Goal: Transaction & Acquisition: Subscribe to service/newsletter

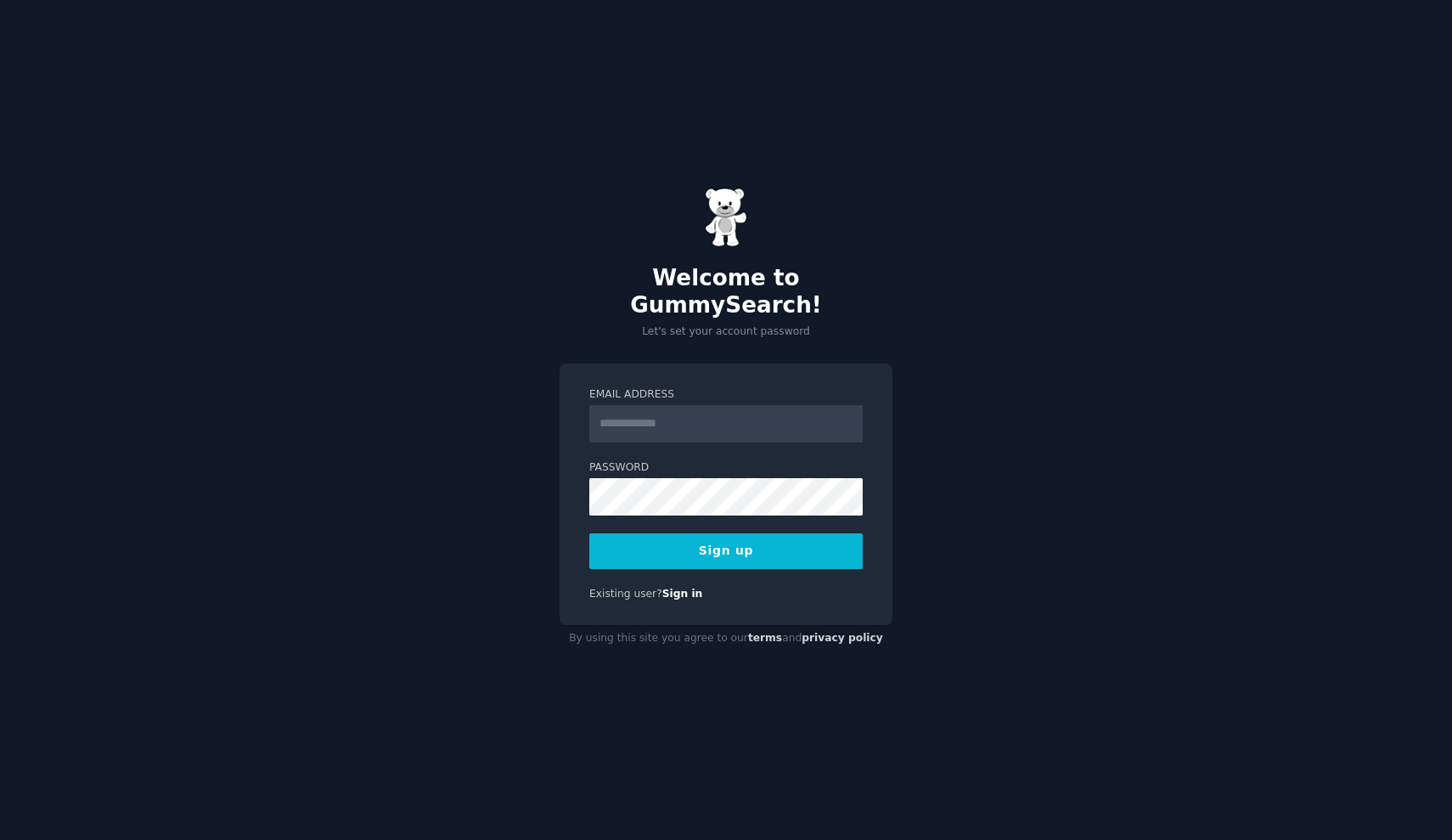
click at [689, 409] on input "Email Address" at bounding box center [726, 424] width 274 height 37
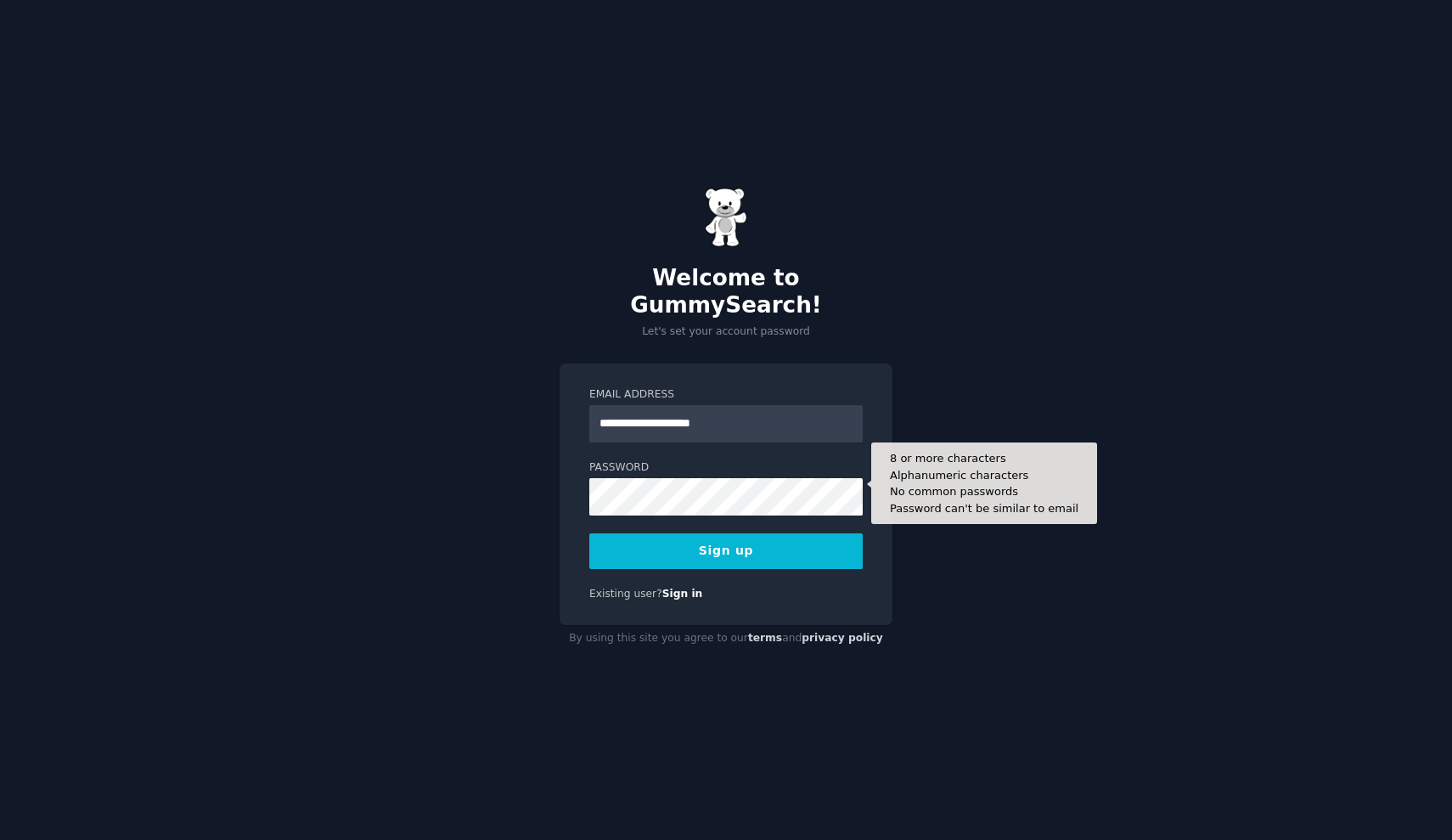
type input "**********"
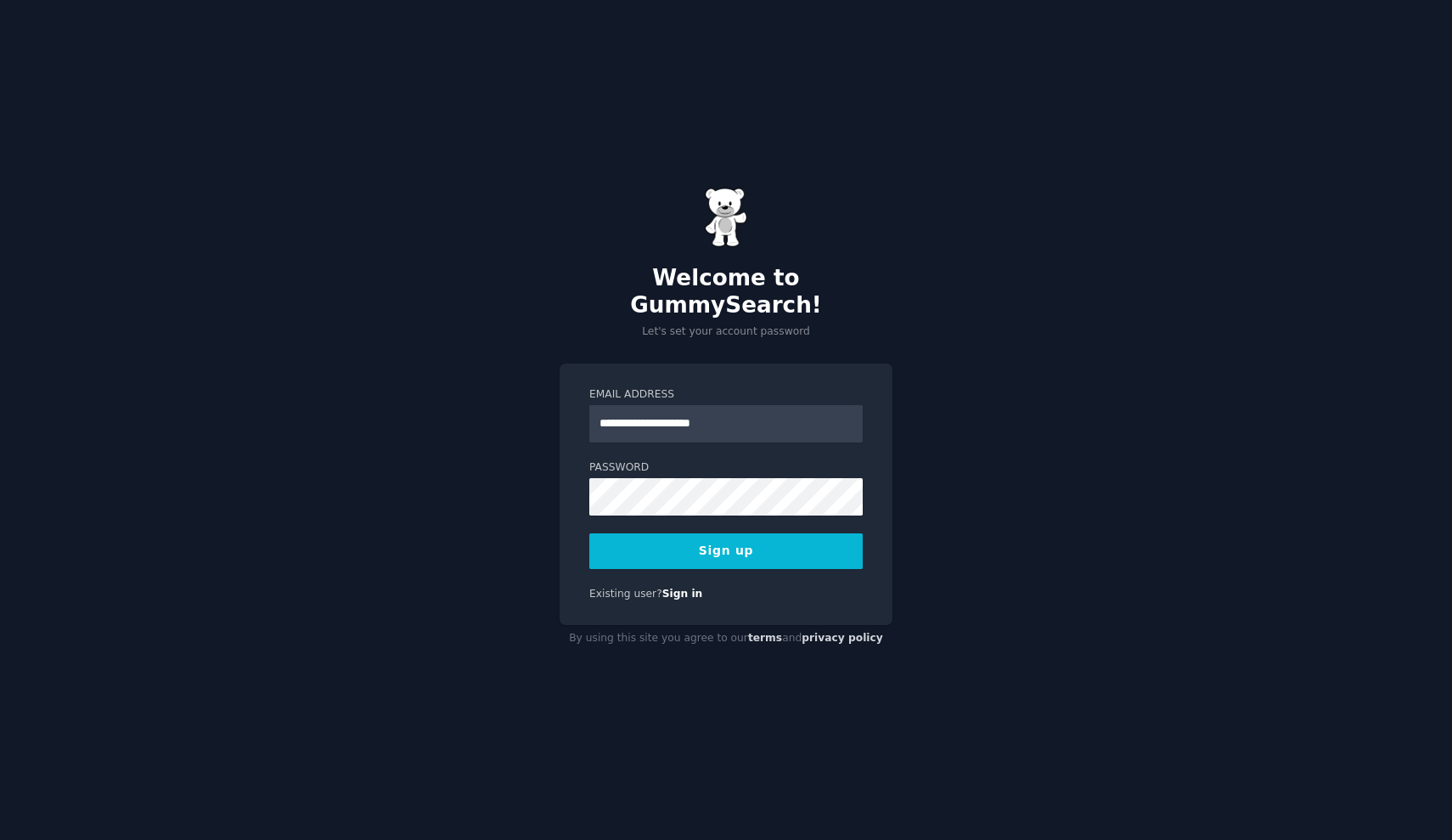
click at [740, 533] on button "Sign up" at bounding box center [726, 551] width 274 height 36
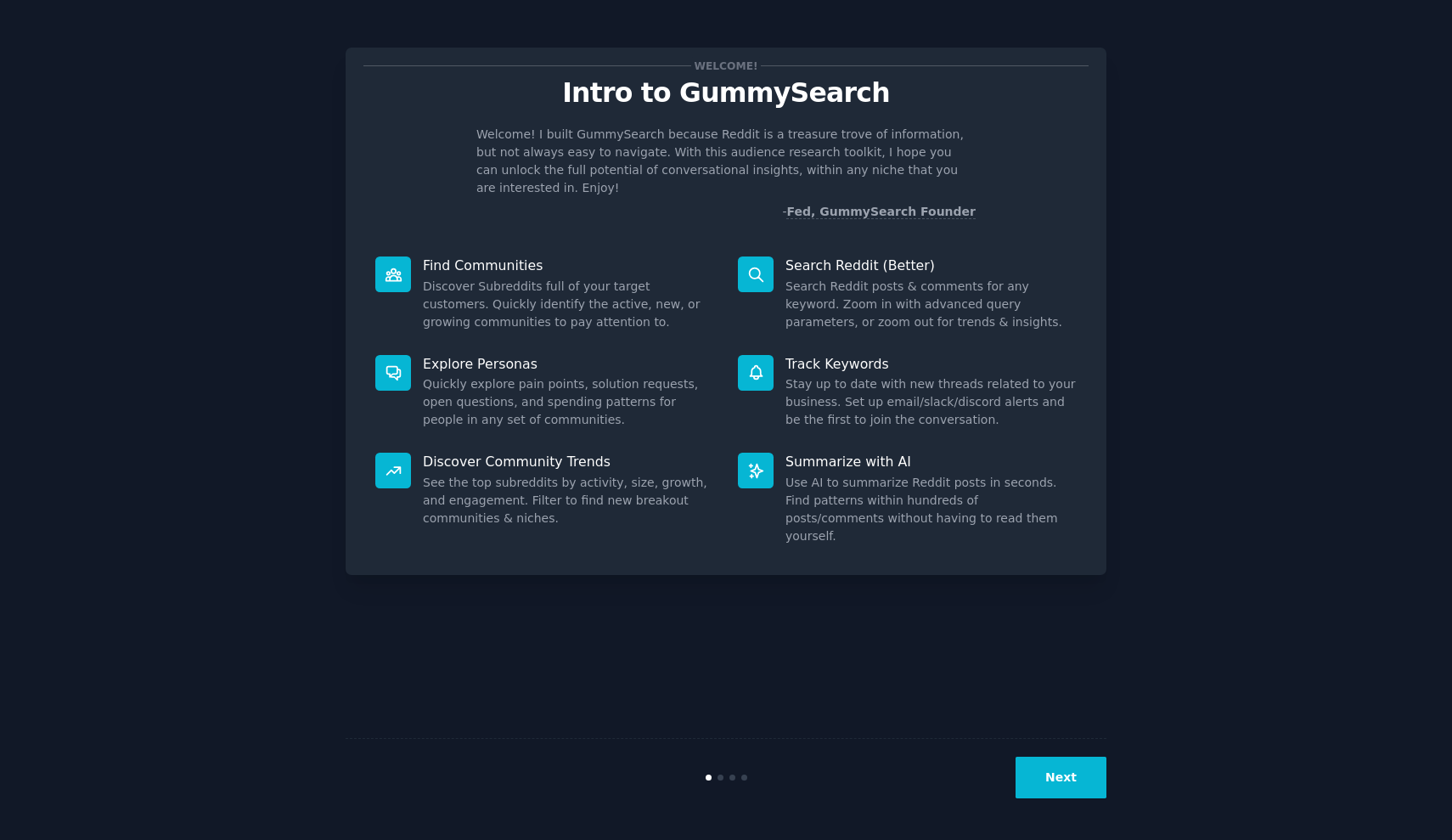
click at [1067, 778] on button "Next" at bounding box center [1061, 777] width 91 height 42
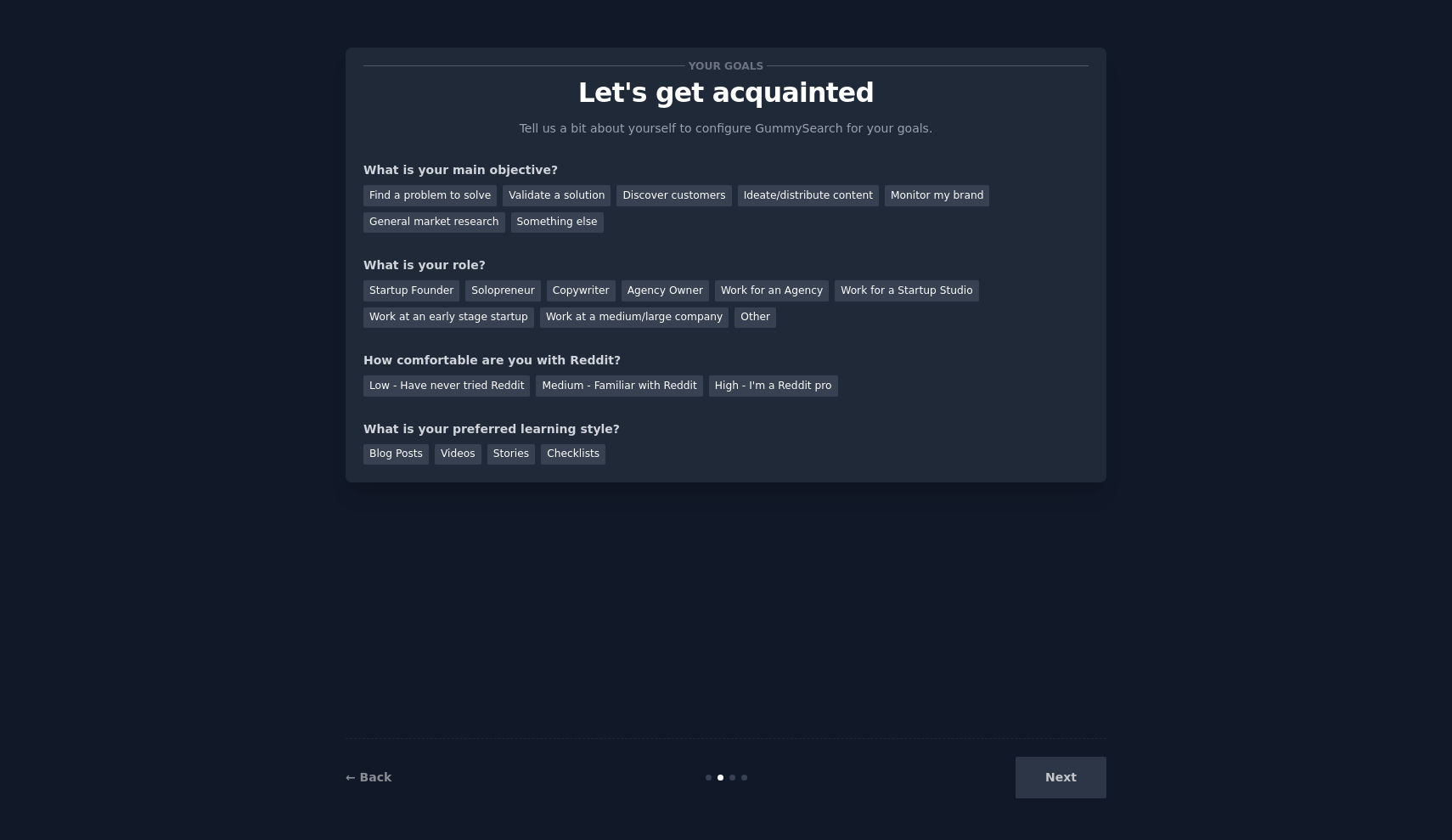
click at [1071, 780] on div "Next" at bounding box center [980, 777] width 254 height 42
click at [682, 198] on div "Discover customers" at bounding box center [673, 196] width 115 height 21
click at [421, 287] on div "Startup Founder" at bounding box center [412, 291] width 96 height 21
click at [482, 287] on div "Solopreneur" at bounding box center [502, 291] width 75 height 21
drag, startPoint x: 629, startPoint y: 388, endPoint x: 627, endPoint y: 380, distance: 8.2
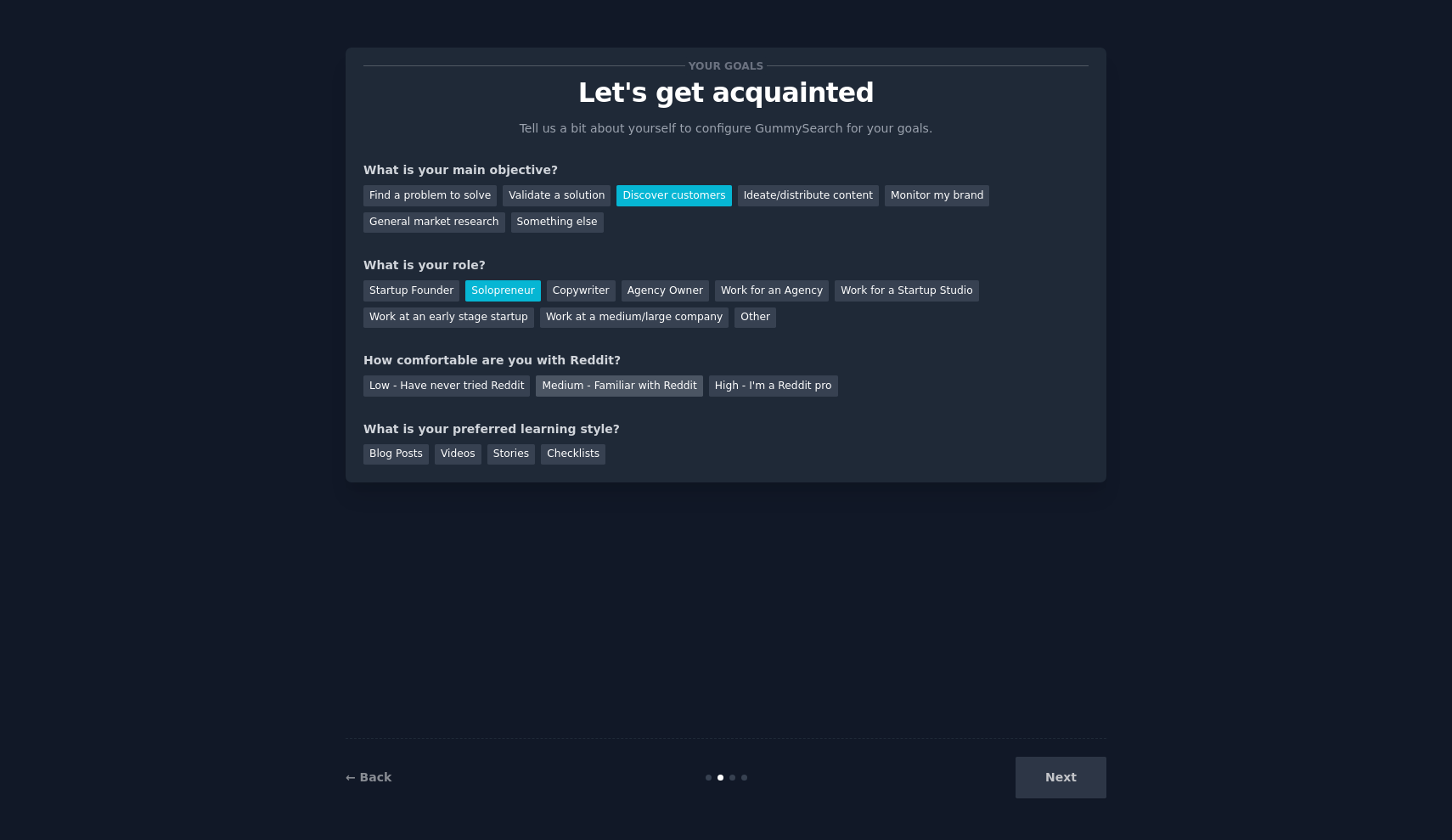
click at [629, 388] on div "Medium - Familiar with Reddit" at bounding box center [619, 386] width 166 height 21
click at [390, 456] on div "Blog Posts" at bounding box center [397, 454] width 66 height 21
click at [1043, 773] on button "Next" at bounding box center [1061, 777] width 91 height 42
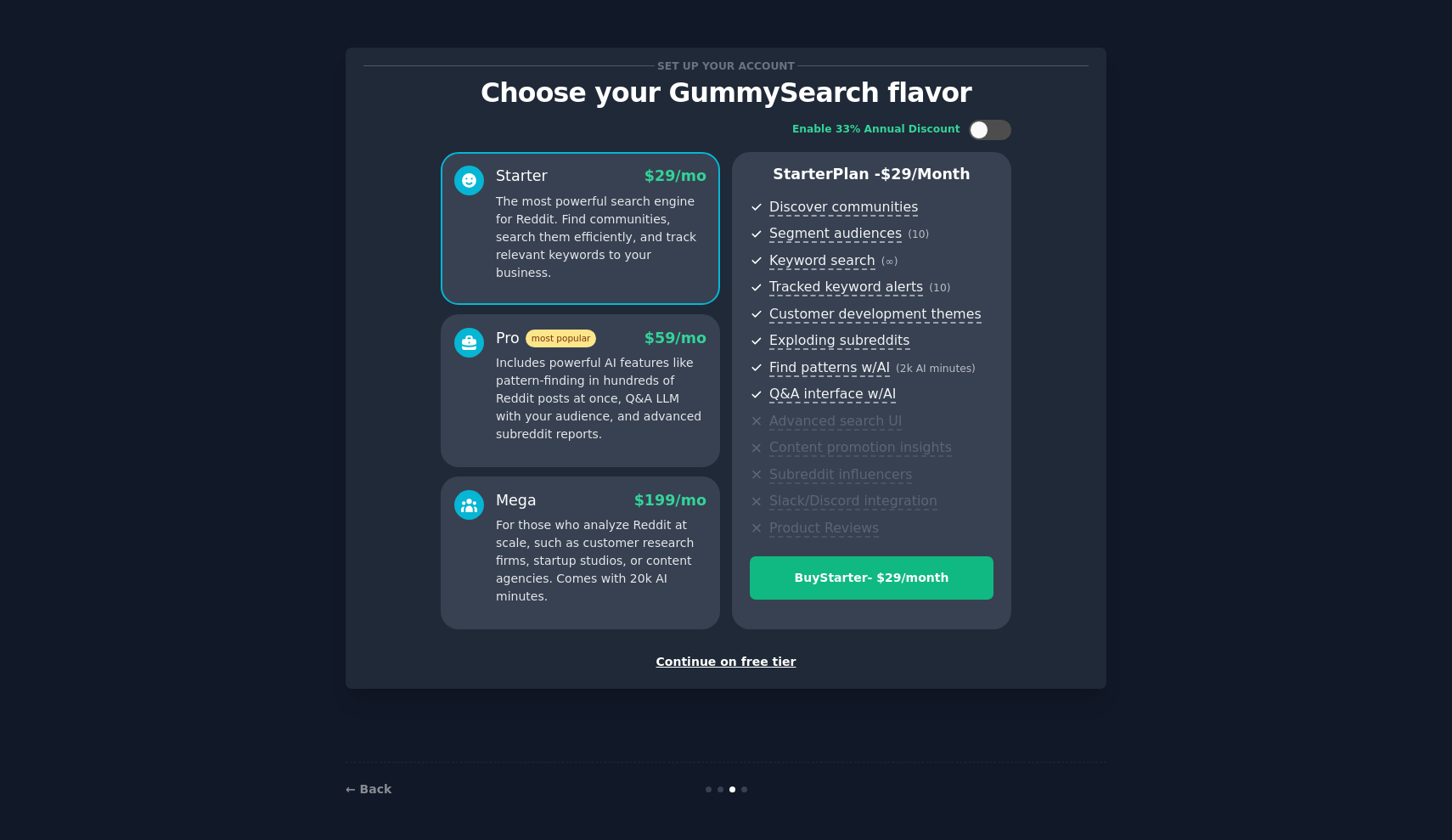
click at [731, 652] on div "Continue on free tier" at bounding box center [726, 661] width 726 height 18
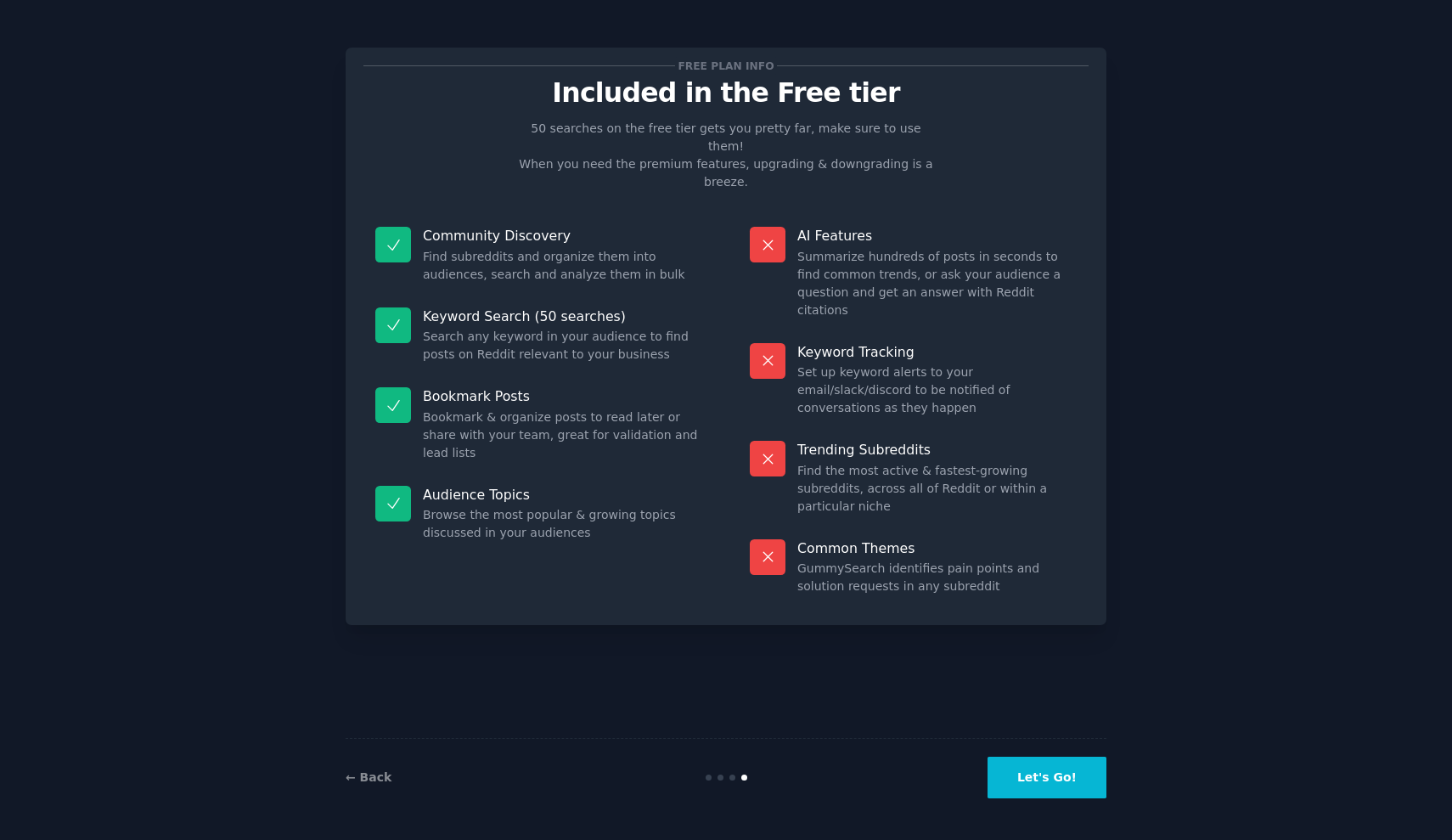
click at [1055, 778] on button "Let's Go!" at bounding box center [1047, 777] width 119 height 42
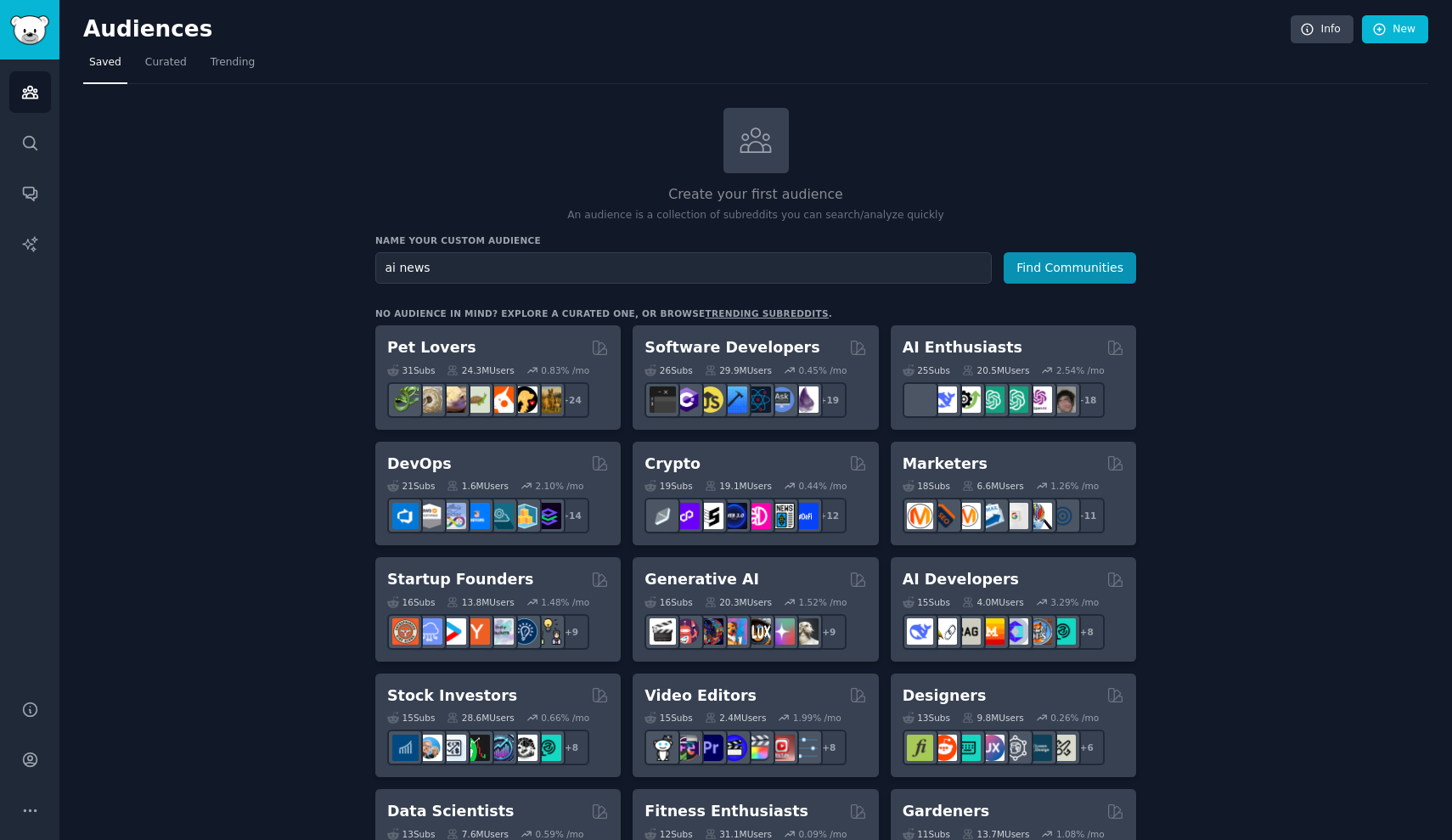
type input "ai news"
click at [1071, 266] on button "Find Communities" at bounding box center [1070, 268] width 132 height 31
